Goal: Find specific page/section: Find specific page/section

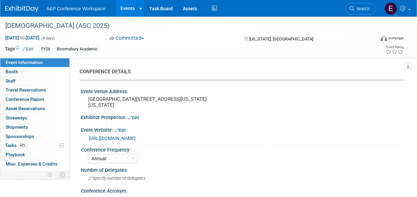
select select "Annual"
select select "Level 2"
select select "In-Person Booth"
select select "Criminology"
select select "Bloomsbury Academic"
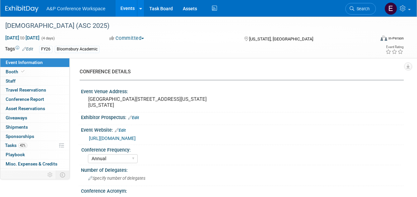
select select "[PERSON_NAME]"
select select "Networking/Commissioning"
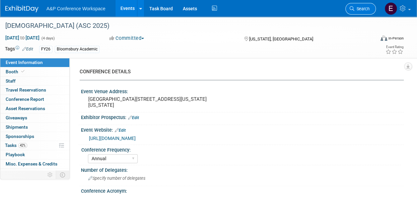
click at [365, 8] on span "Search" at bounding box center [362, 8] width 15 height 5
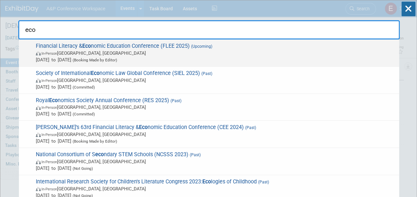
type input "eco"
click at [247, 56] on span "[DATE] to [DATE] (Booking Made by Editor)" at bounding box center [216, 59] width 360 height 7
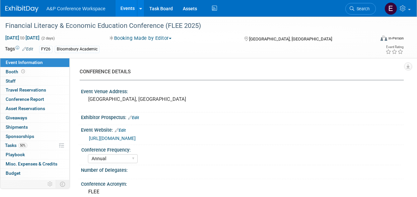
select select "Annual"
select select "Level 4"
select select "Editor Attendance Only"
select select "Business & Management"
select select "ABC-Reference"
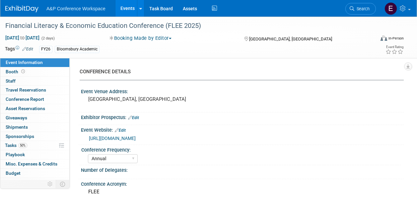
select select "[PERSON_NAME]"
select select "NEW HIRE"
select select "Networking/Commissioning"
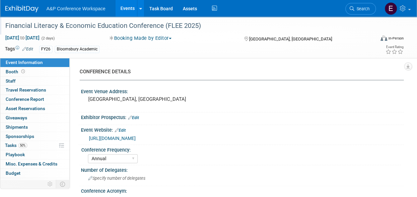
click at [77, 23] on div "Financial Literacy & Economic Education Conference (FLEE 2025)" at bounding box center [186, 26] width 367 height 12
